Goal: Task Accomplishment & Management: Use online tool/utility

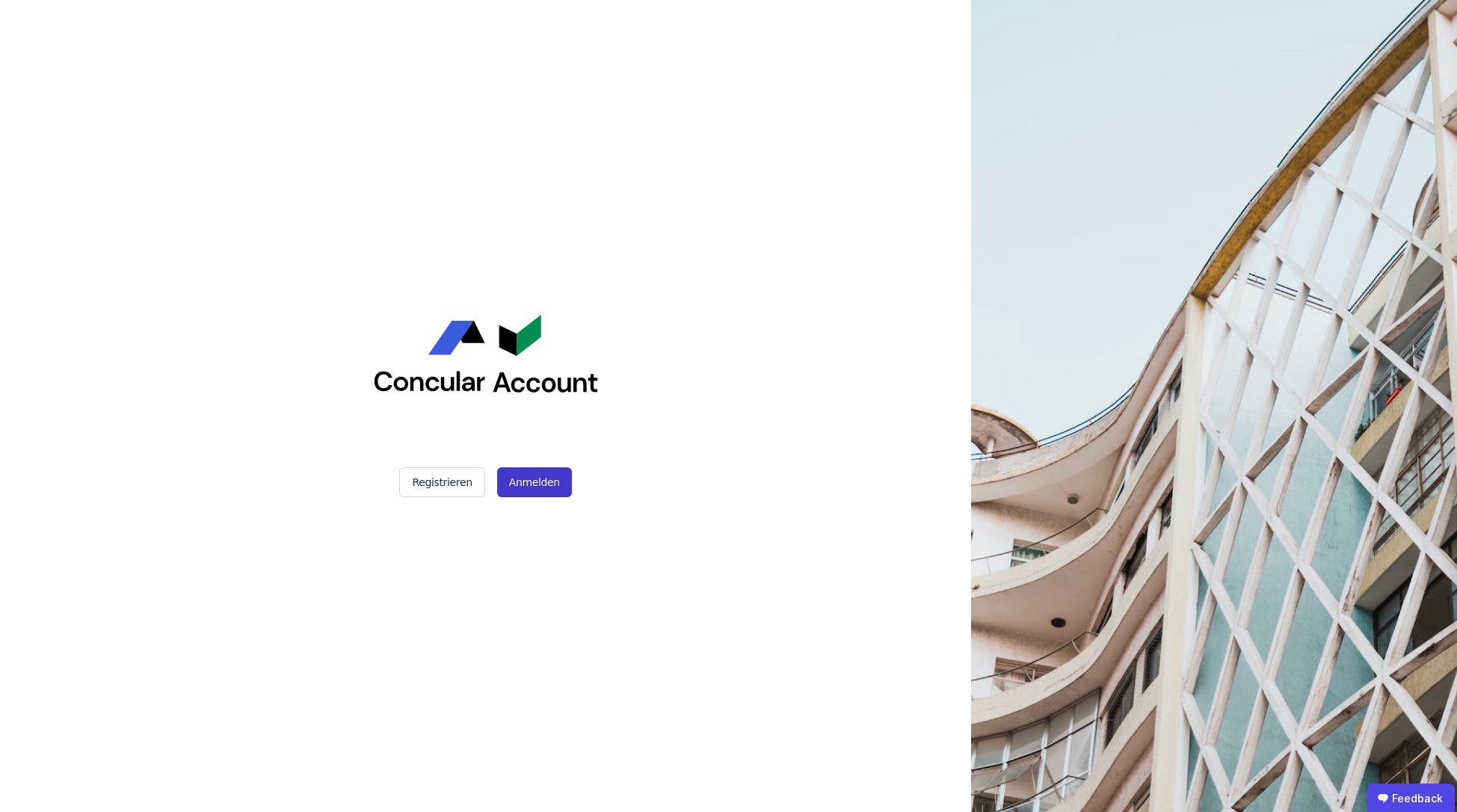
click at [542, 480] on button "Anmelden" at bounding box center [534, 482] width 75 height 30
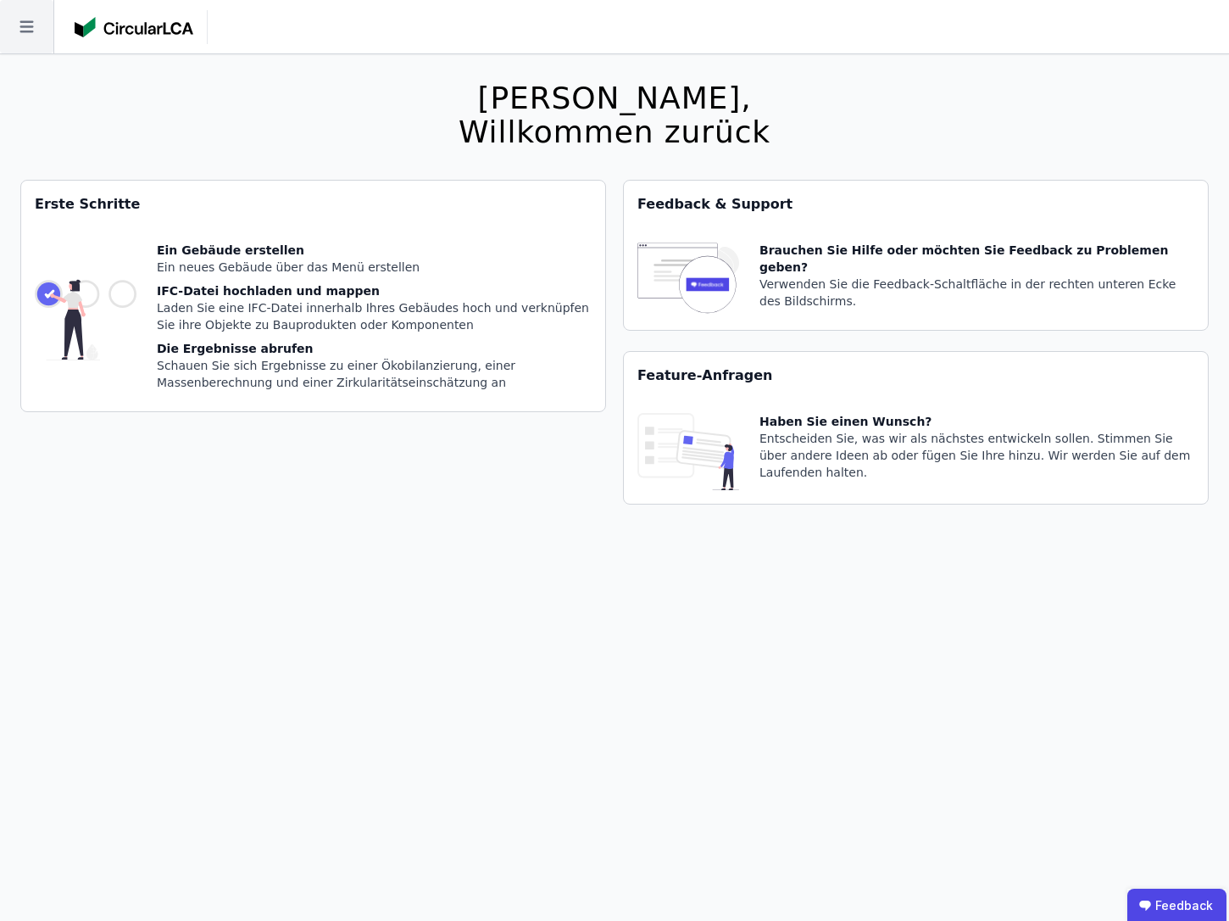
click at [20, 22] on icon at bounding box center [26, 27] width 14 height 12
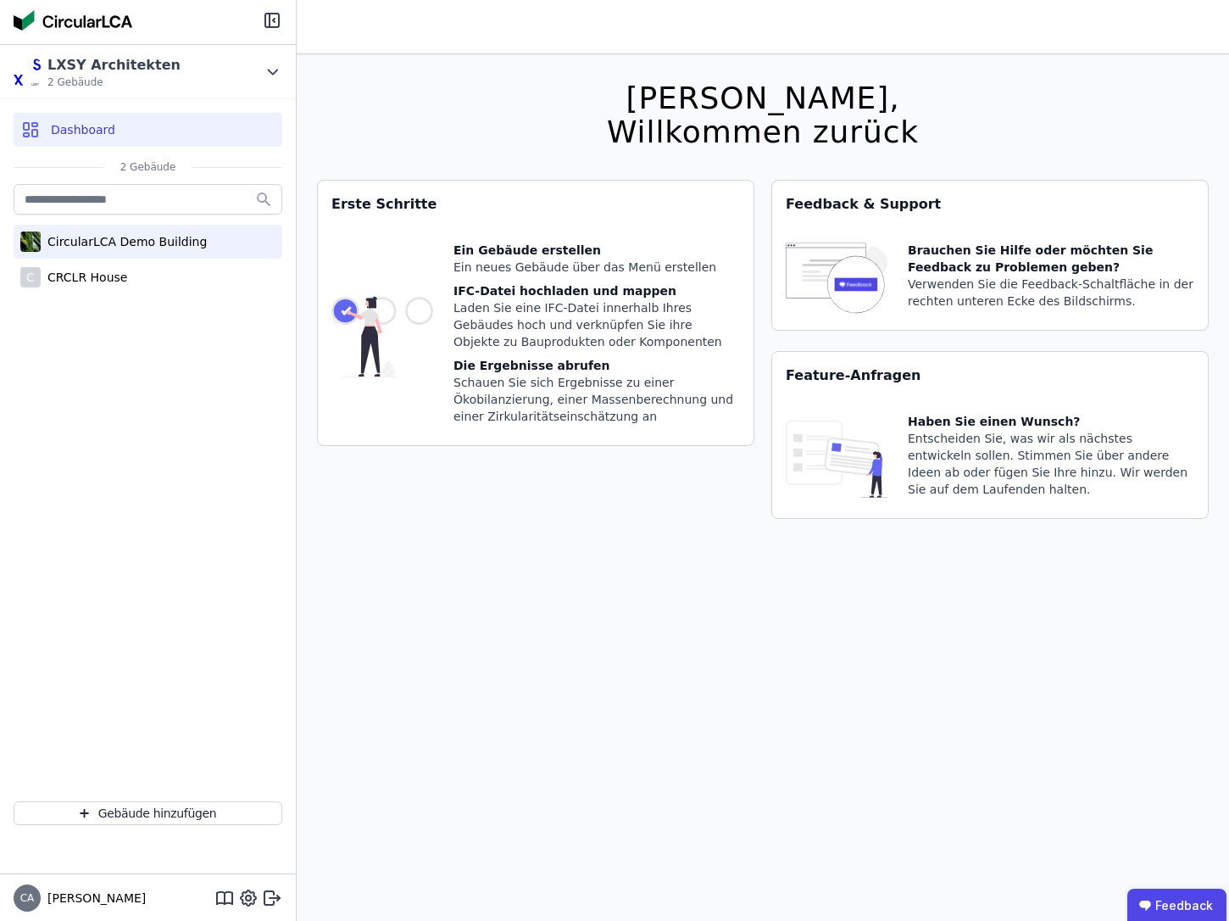
click at [109, 249] on div "CircularLCA Demo Building" at bounding box center [124, 241] width 166 height 17
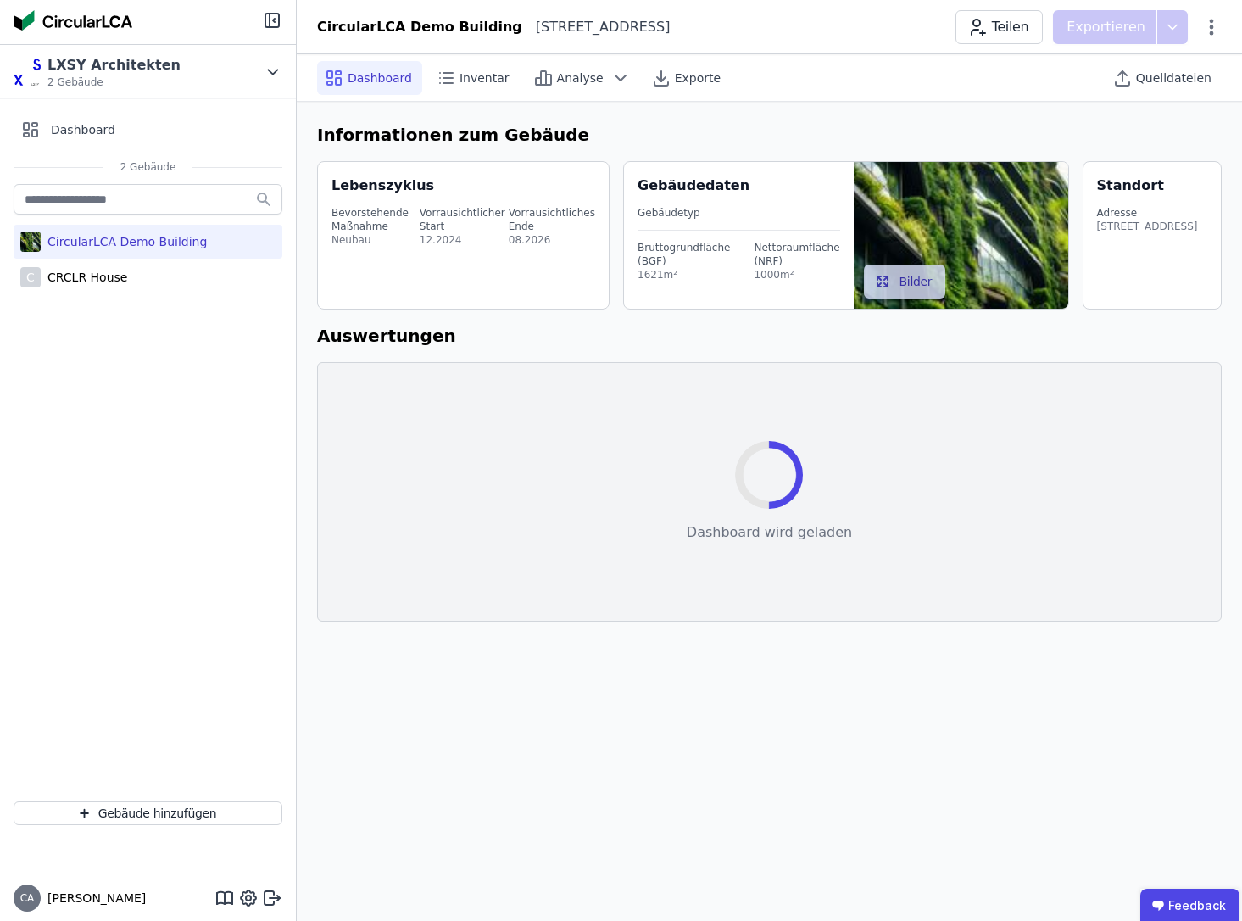
select select "*"
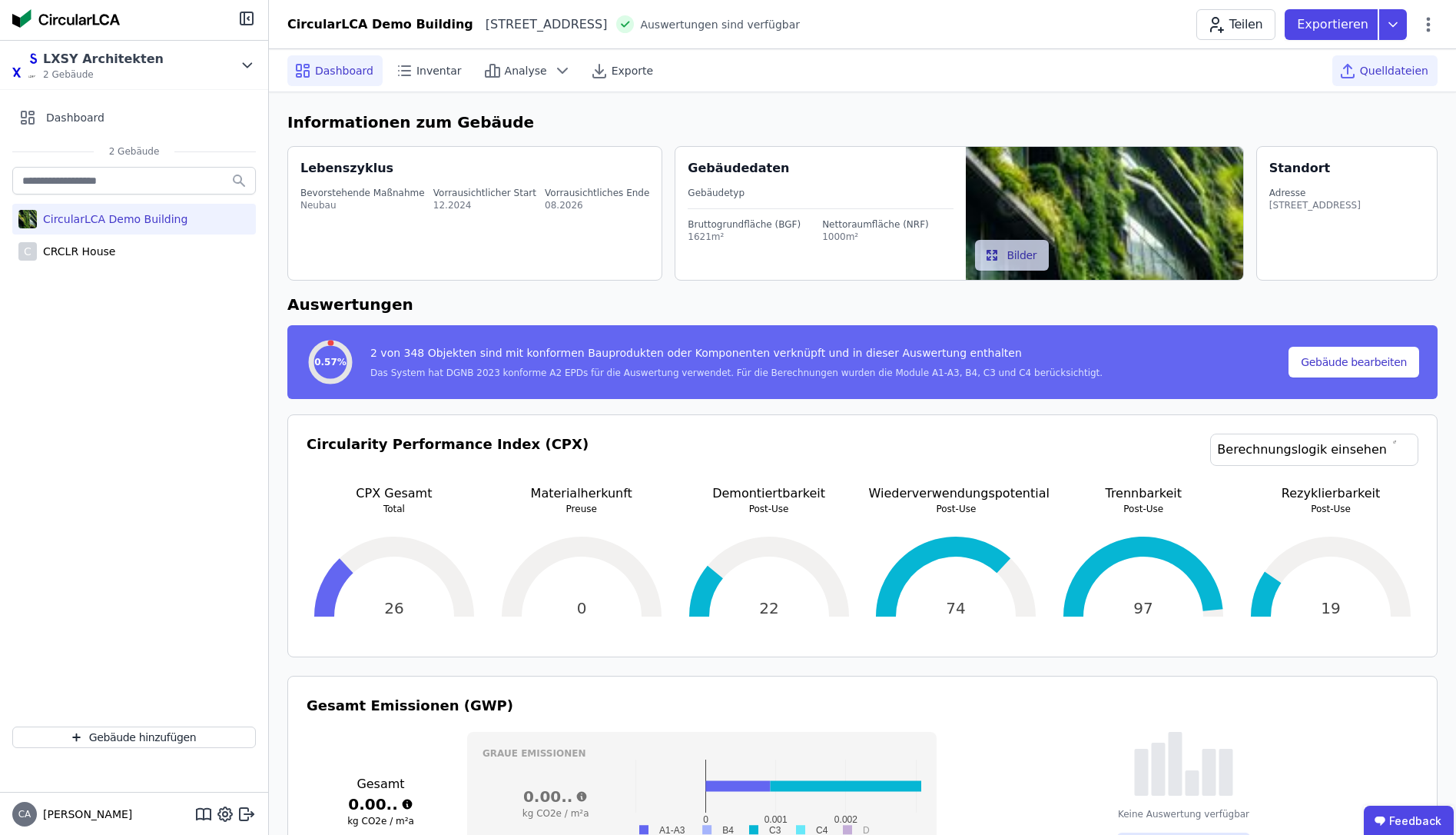
click at [1427, 73] on span "Quelldateien" at bounding box center [1393, 71] width 68 height 15
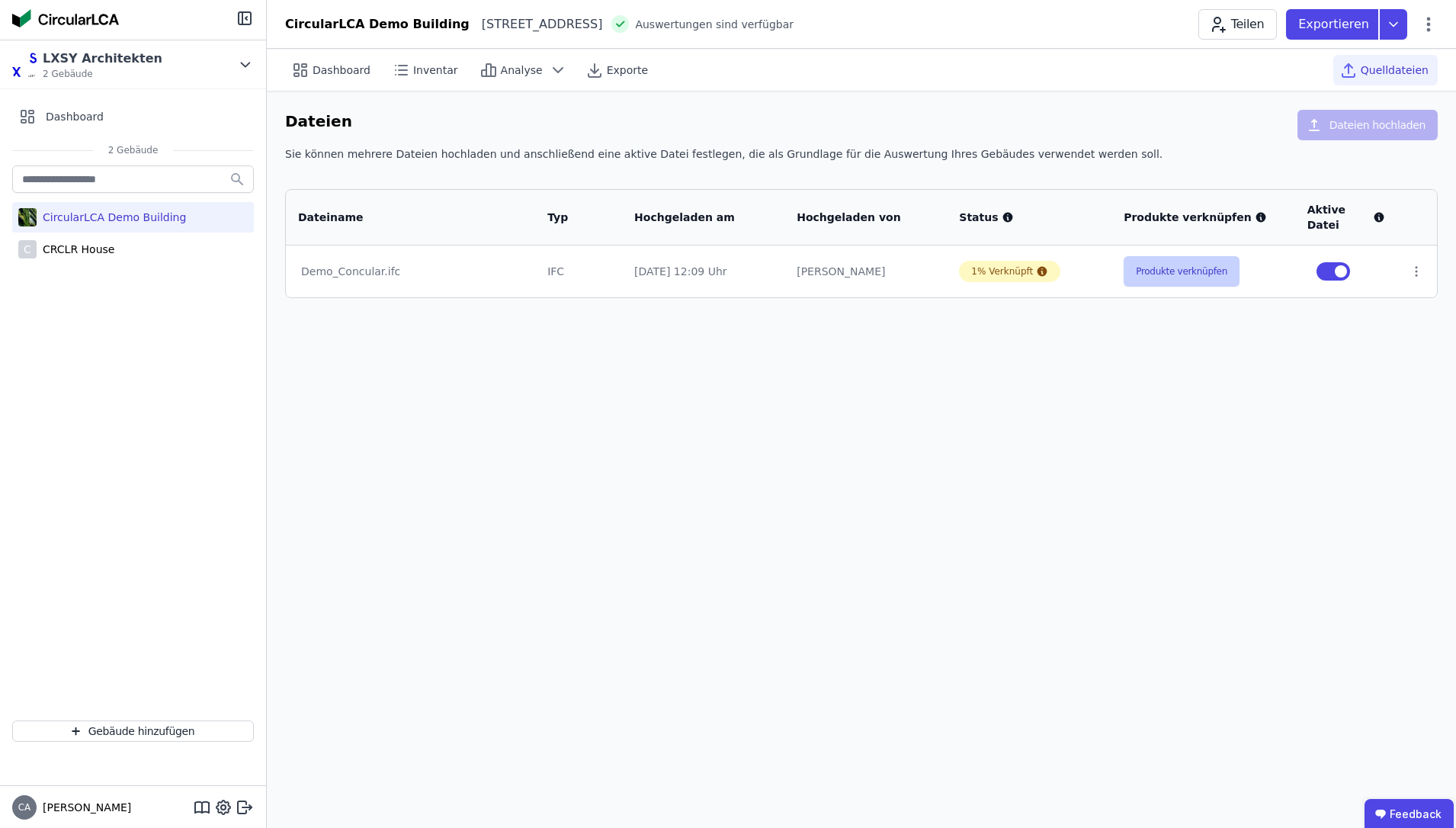
click at [1202, 273] on button "Produkte verknüpfen" at bounding box center [1181, 272] width 116 height 31
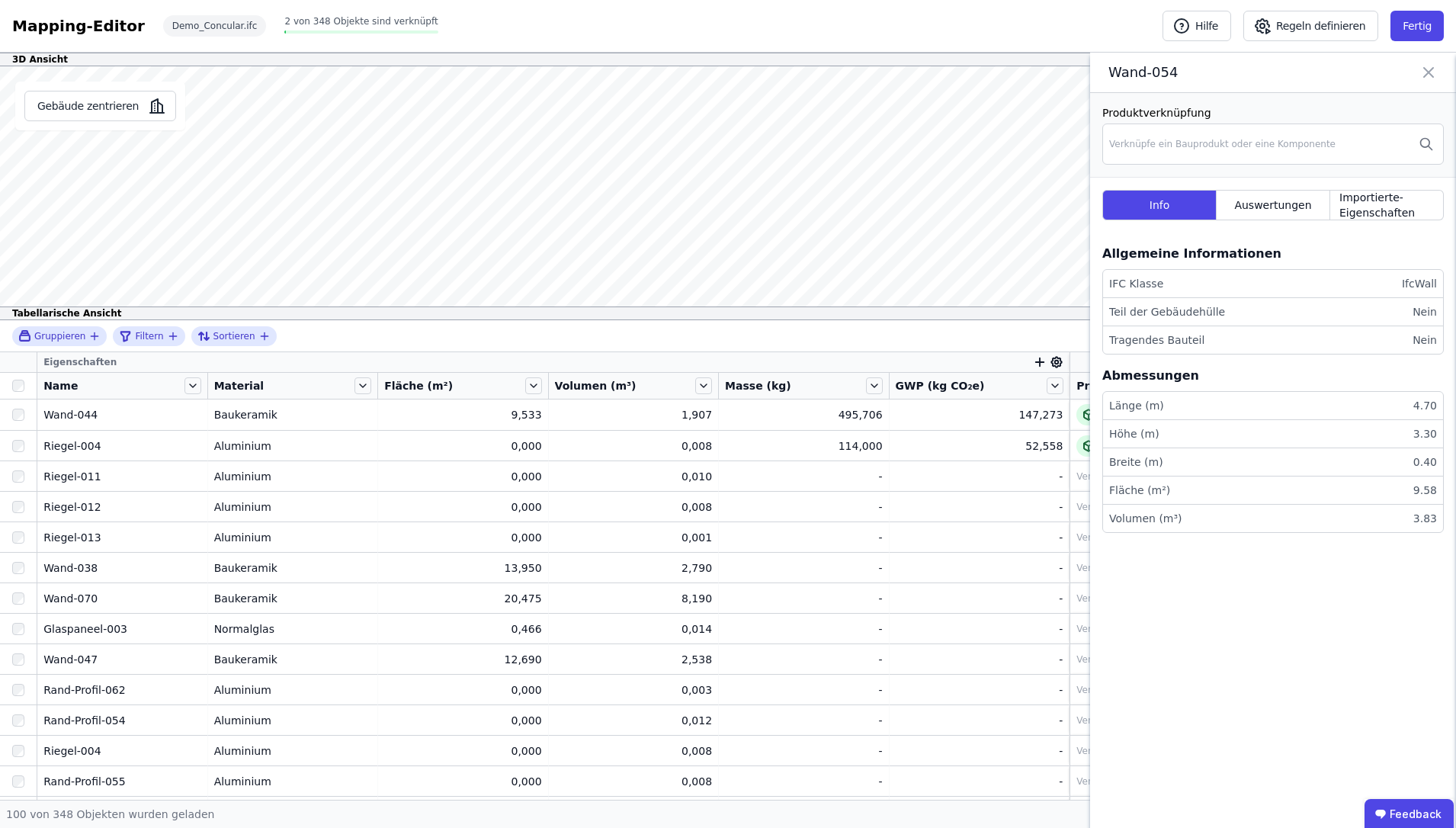
click at [1427, 73] on icon at bounding box center [1428, 72] width 9 height 9
